Goal: Transaction & Acquisition: Purchase product/service

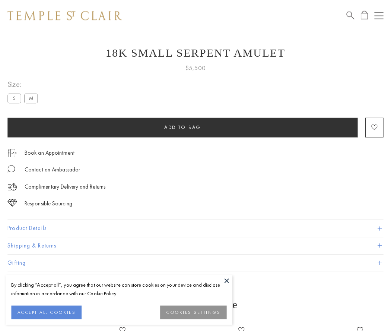
scroll to position [29, 0]
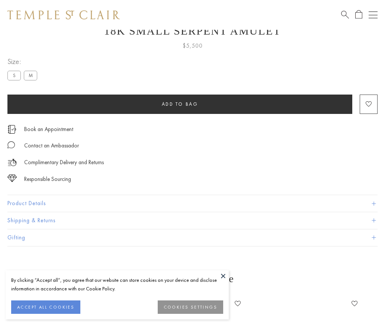
click at [180, 104] on span "Add to bag" at bounding box center [180, 104] width 36 height 6
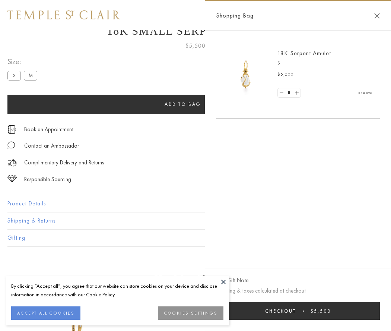
click at [303, 311] on button "Checkout $5,500" at bounding box center [298, 311] width 164 height 18
